Goal: Information Seeking & Learning: Learn about a topic

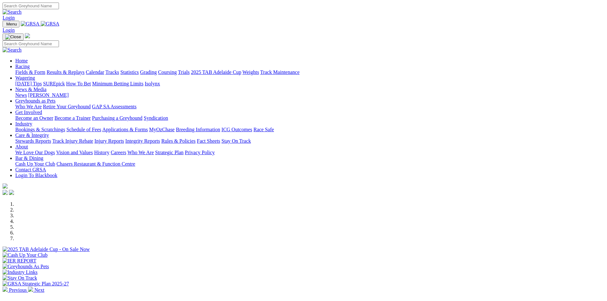
scroll to position [159, 0]
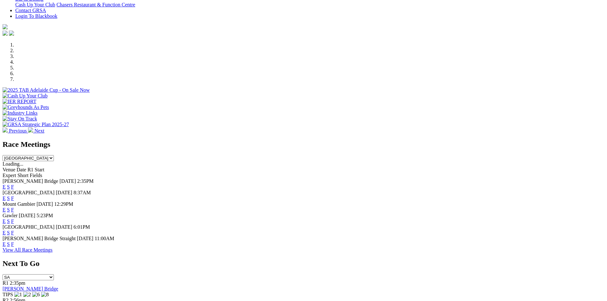
click at [14, 184] on link "F" at bounding box center [12, 186] width 3 height 5
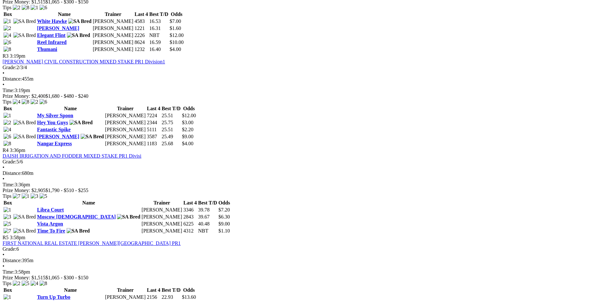
scroll to position [446, 0]
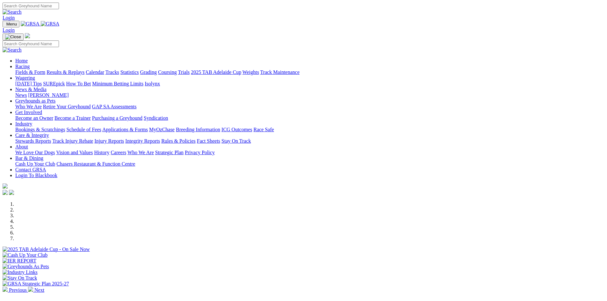
scroll to position [159, 0]
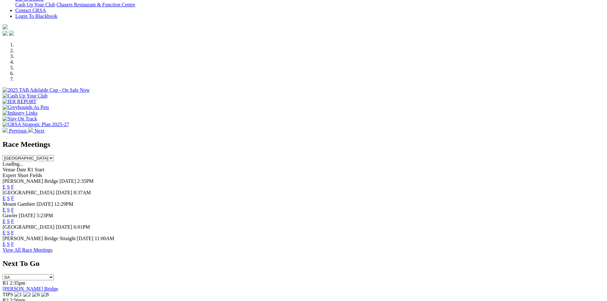
click at [14, 207] on link "F" at bounding box center [12, 209] width 3 height 5
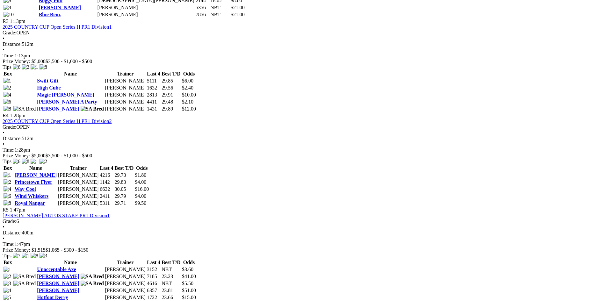
scroll to position [669, 0]
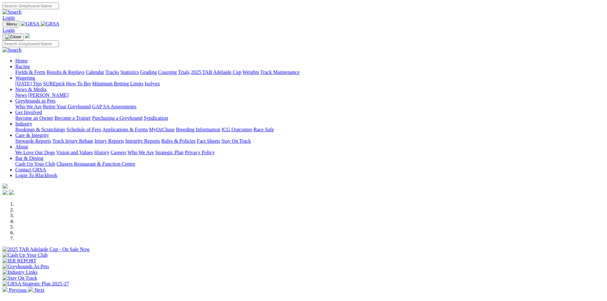
scroll to position [159, 0]
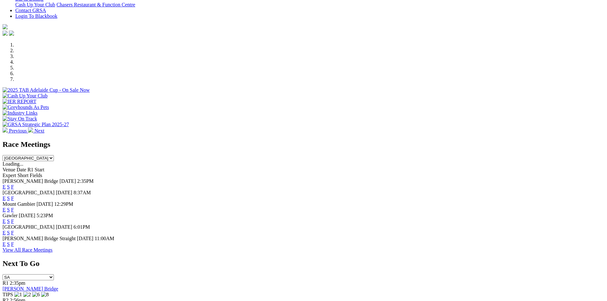
click at [14, 219] on span "F" at bounding box center [12, 221] width 3 height 5
click at [14, 219] on link "F" at bounding box center [12, 221] width 3 height 5
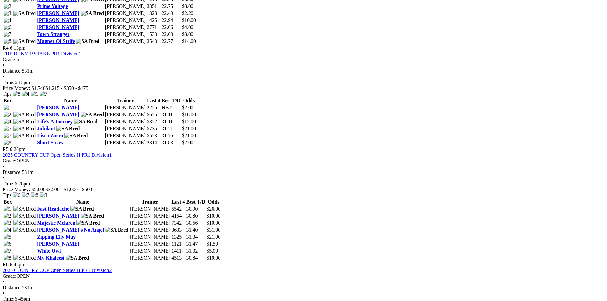
scroll to position [605, 0]
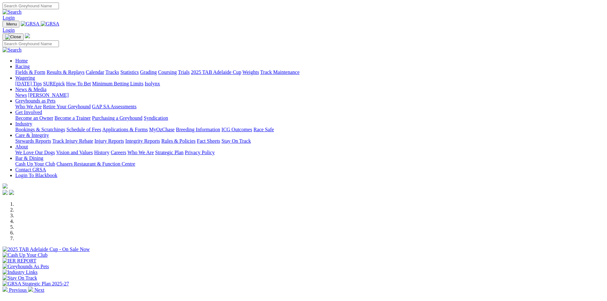
scroll to position [159, 0]
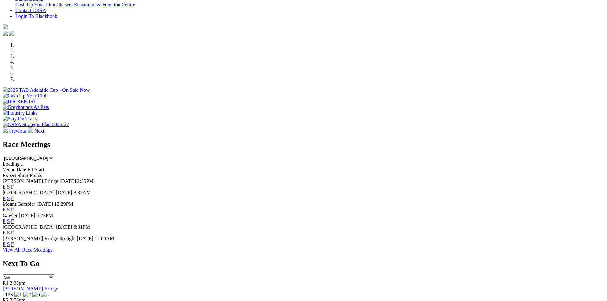
click at [14, 230] on link "F" at bounding box center [12, 232] width 3 height 5
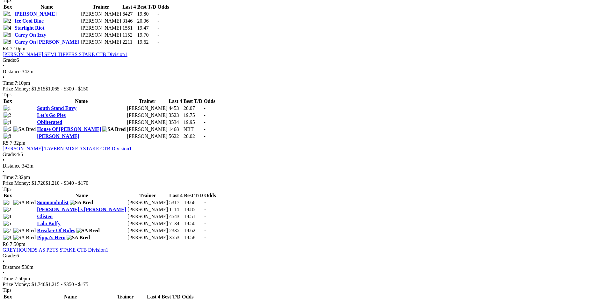
scroll to position [574, 0]
